Goal: Task Accomplishment & Management: Use online tool/utility

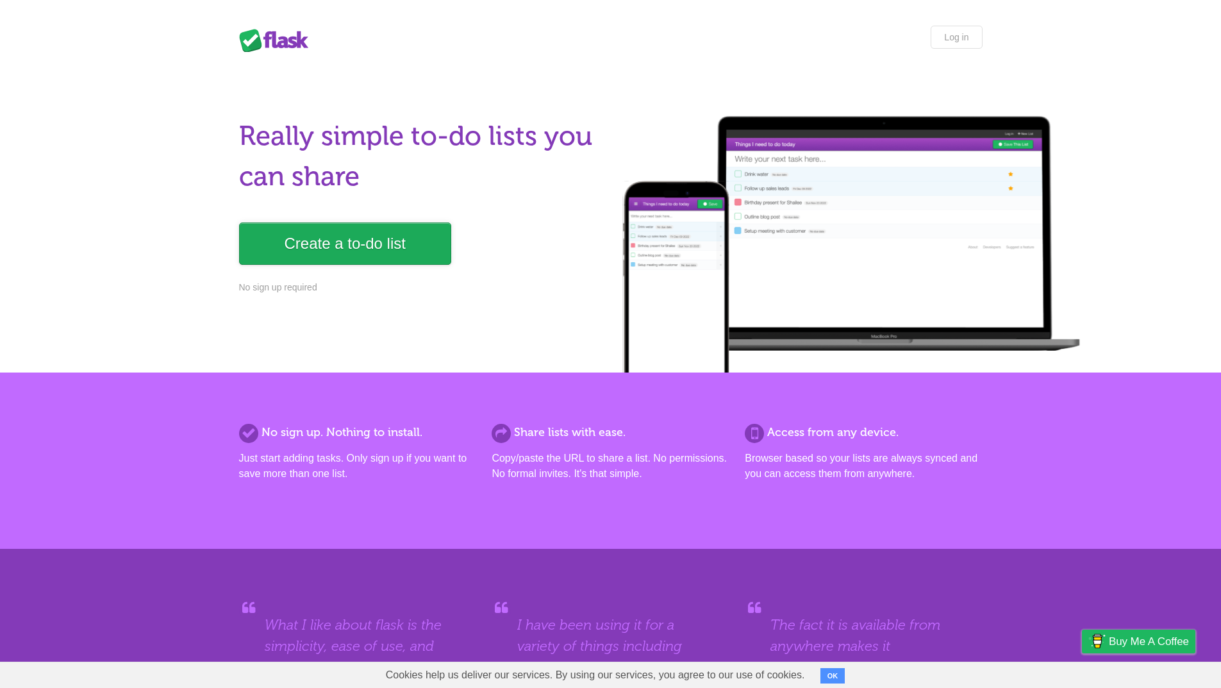
click at [346, 251] on link "Create a to-do list" at bounding box center [345, 243] width 212 height 42
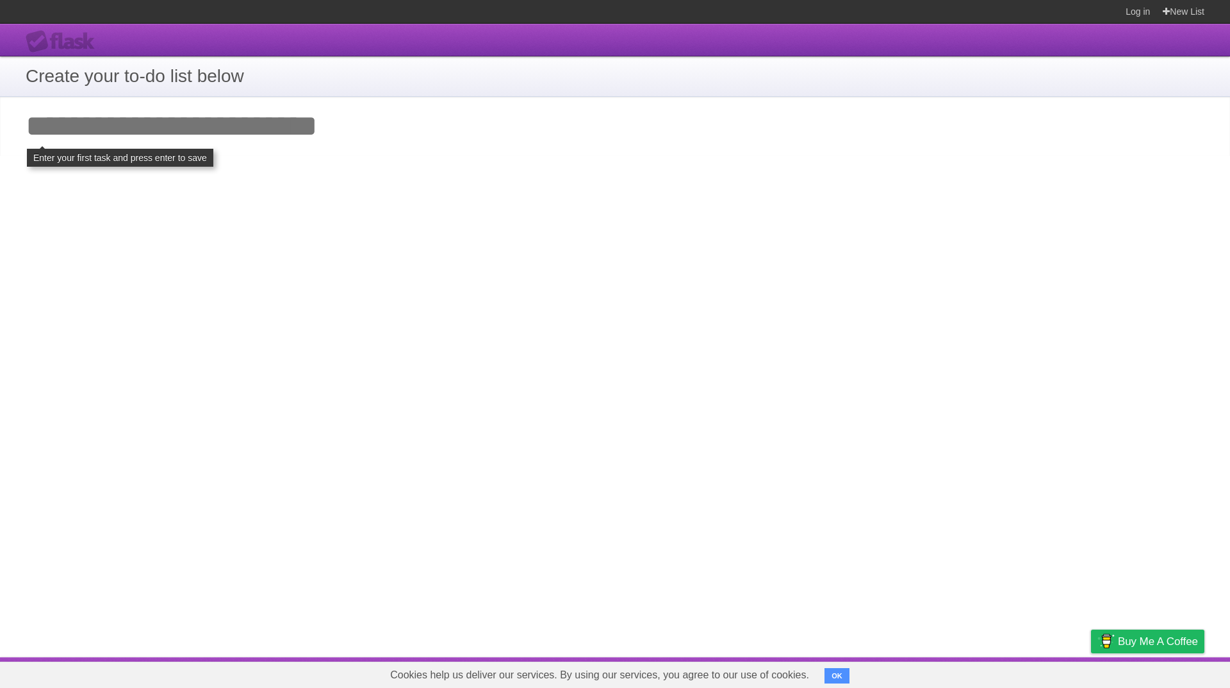
click at [78, 152] on input "Add your first task" at bounding box center [615, 126] width 1230 height 59
click input "**********" at bounding box center [0, 0] width 0 height 0
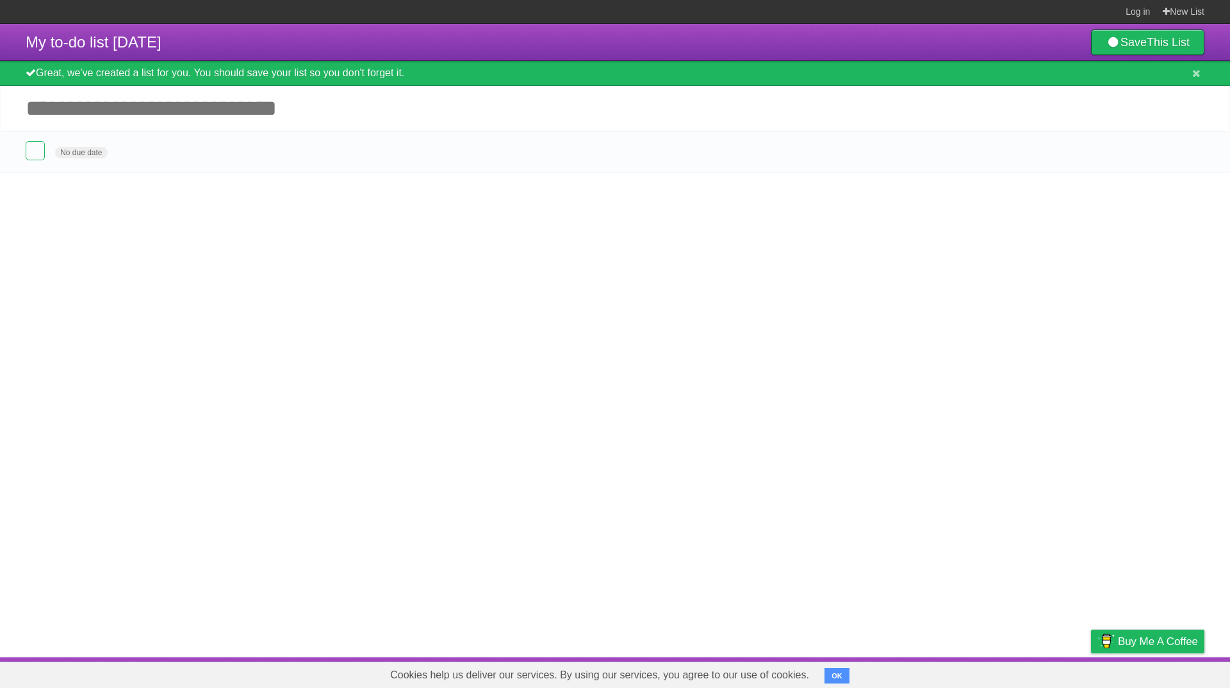
click input "*********" at bounding box center [0, 0] width 0 height 0
